Goal: Task Accomplishment & Management: Manage account settings

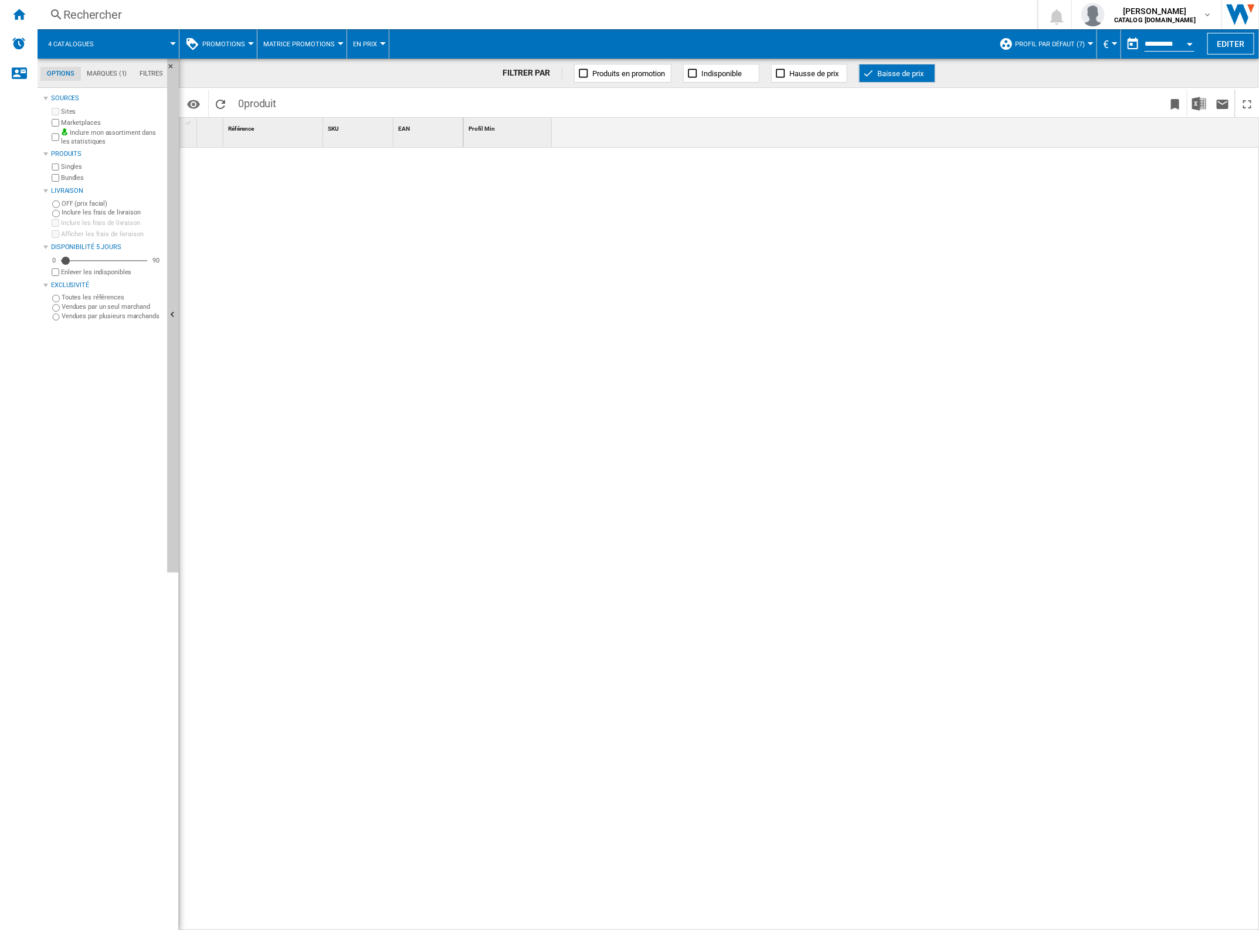
click at [230, 47] on span "Promotions" at bounding box center [223, 44] width 43 height 8
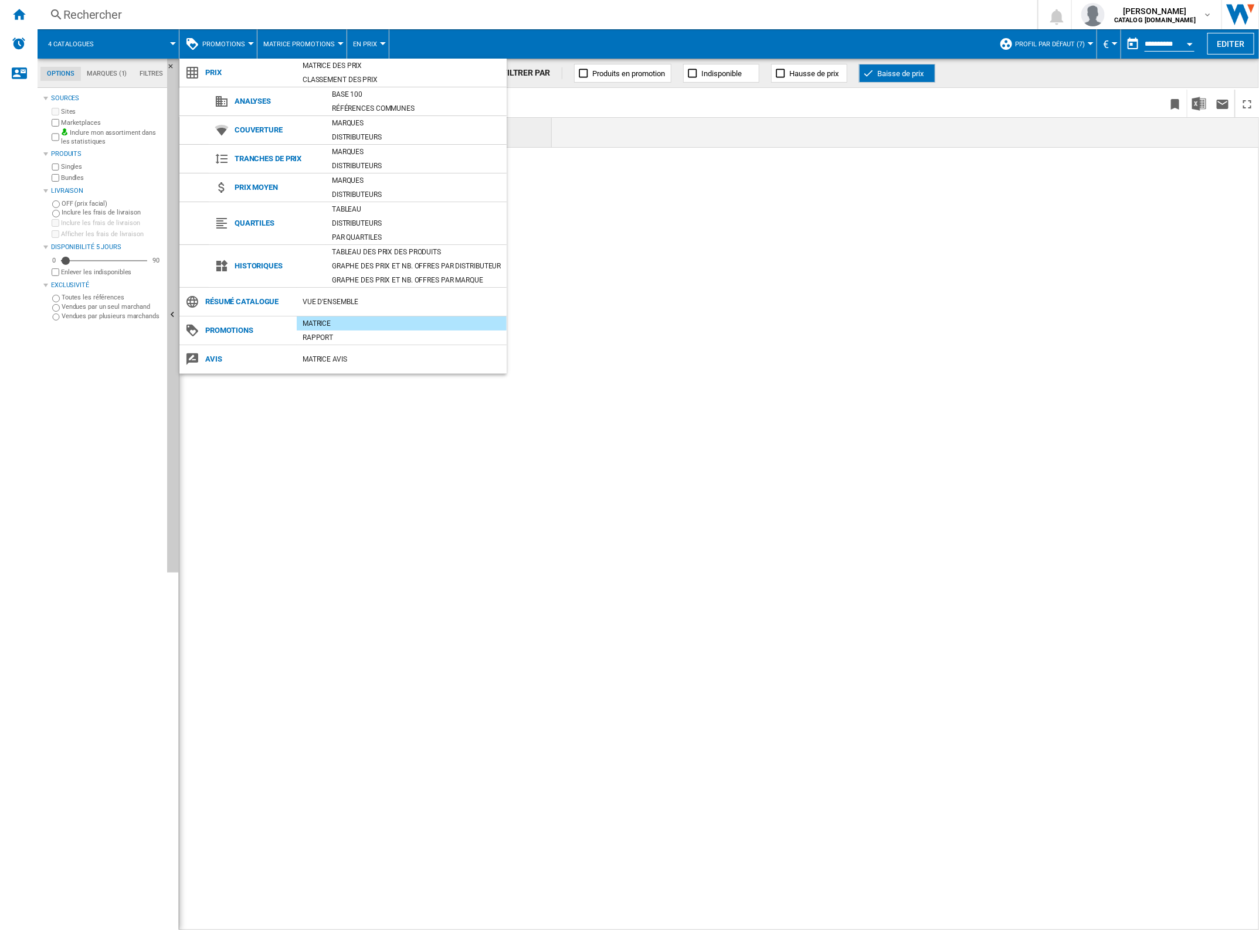
click at [327, 325] on div "Matrice" at bounding box center [402, 324] width 210 height 12
click at [355, 325] on div "Matrice" at bounding box center [402, 324] width 210 height 12
click at [1024, 417] on md-backdrop at bounding box center [629, 465] width 1259 height 930
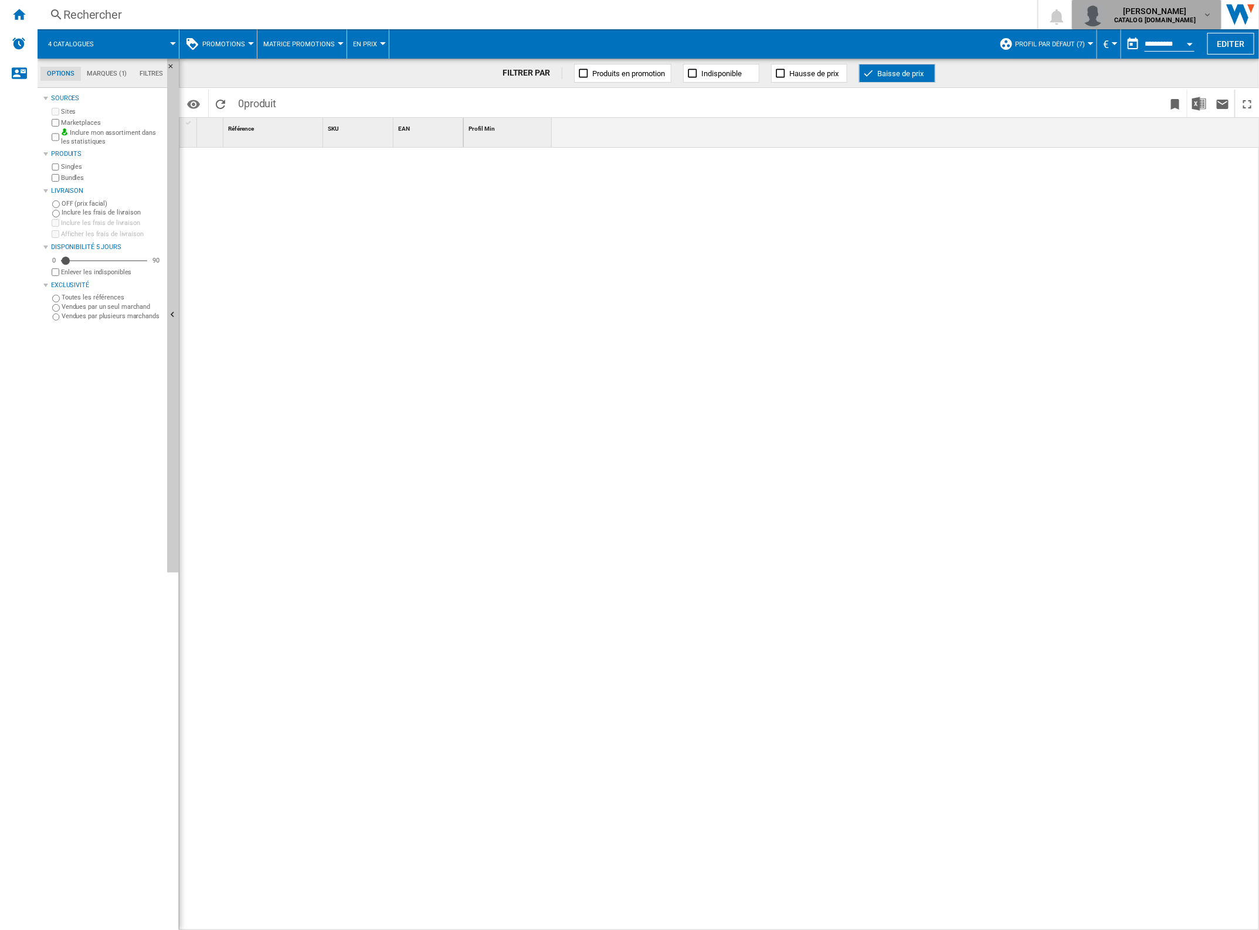
click at [1164, 18] on b "CATALOG SAMSUNG.FR" at bounding box center [1154, 20] width 81 height 8
click at [1158, 99] on button "Se déconnecter" at bounding box center [1156, 102] width 149 height 23
